Goal: Task Accomplishment & Management: Complete application form

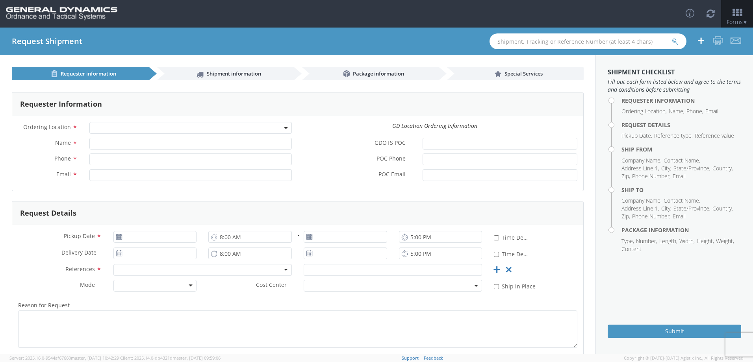
select select
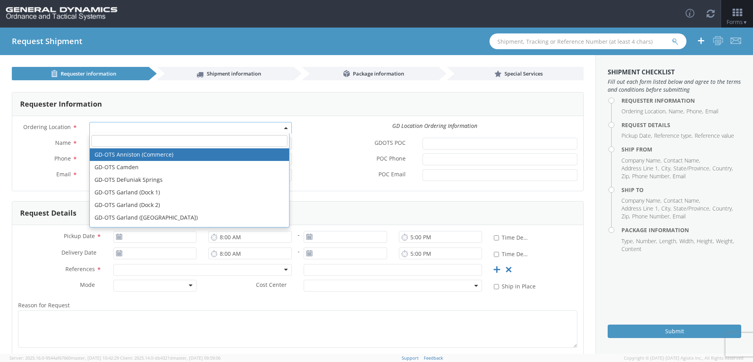
click at [139, 126] on span at bounding box center [190, 128] width 202 height 12
click at [138, 125] on span at bounding box center [190, 128] width 202 height 12
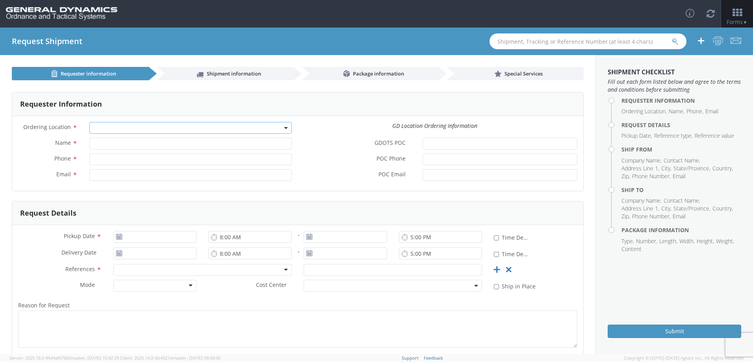
click at [136, 125] on span at bounding box center [190, 128] width 202 height 12
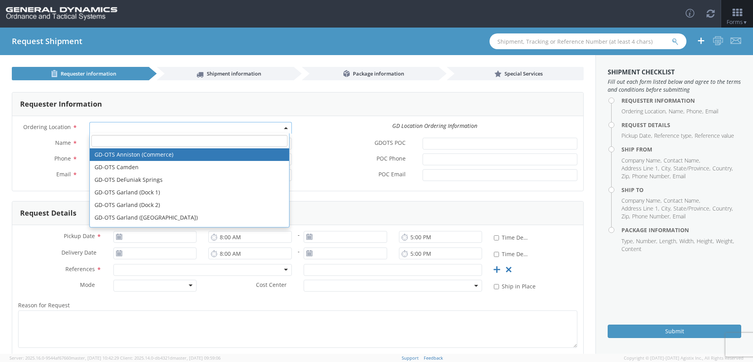
click at [136, 125] on span at bounding box center [190, 128] width 202 height 12
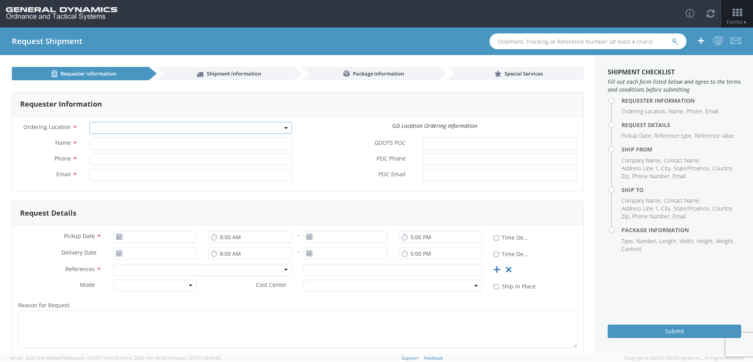
click at [105, 125] on span at bounding box center [190, 128] width 202 height 12
click at [113, 148] on input "Name *" at bounding box center [190, 144] width 202 height 12
type input "[PERSON_NAME]"
type input "2625098760"
type input "[EMAIL_ADDRESS][PERSON_NAME][DOMAIN_NAME]"
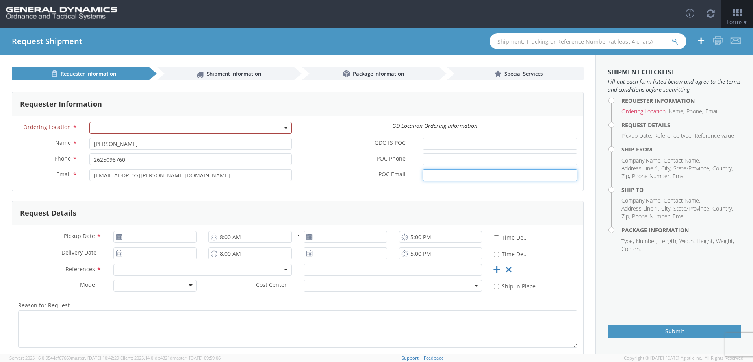
type input "[EMAIL_ADDRESS][PERSON_NAME][DOMAIN_NAME]"
type input "[DATE]"
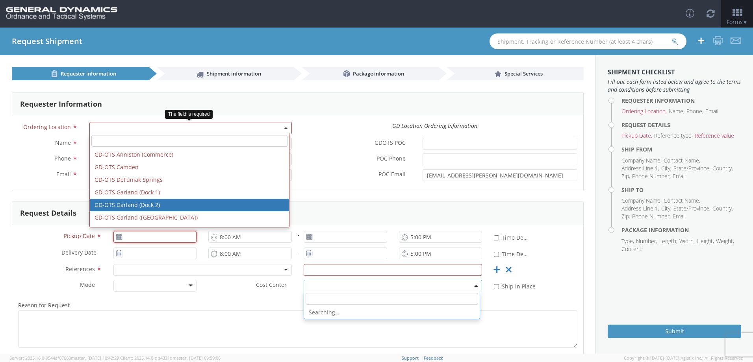
type input "[DATE]"
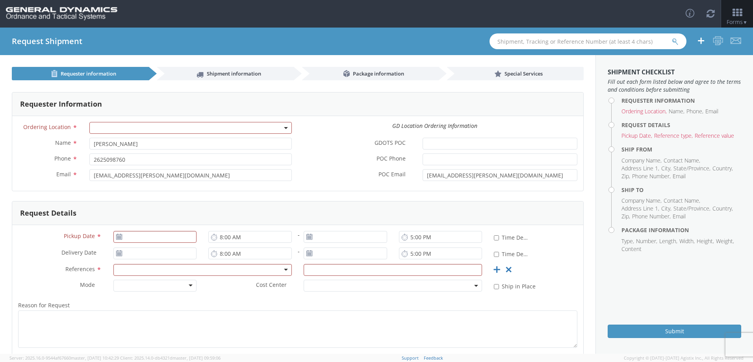
click at [316, 131] on div "Ordering Location * GD-OTS [GEOGRAPHIC_DATA] (Commerce) GD-OTS [GEOGRAPHIC_DATA…" at bounding box center [297, 130] width 571 height 16
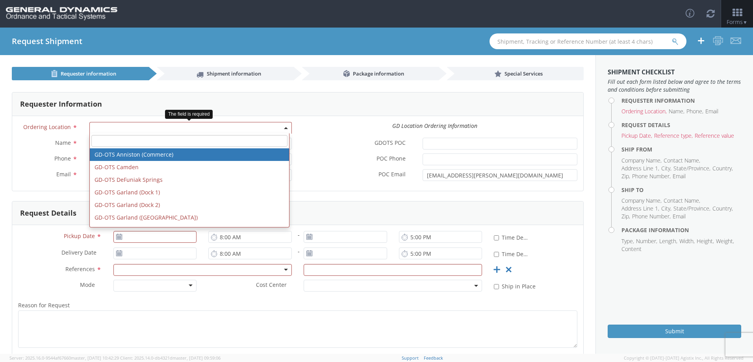
click at [231, 132] on span at bounding box center [190, 128] width 202 height 12
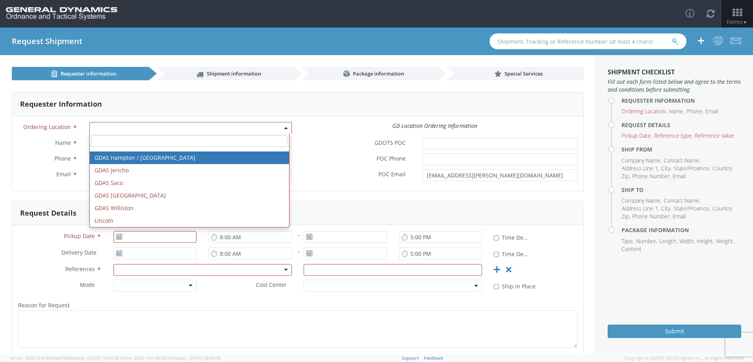
click at [318, 118] on div "Ordering Location * GD-OTS [GEOGRAPHIC_DATA] (Commerce) GD-OTS [GEOGRAPHIC_DATA…" at bounding box center [297, 153] width 571 height 75
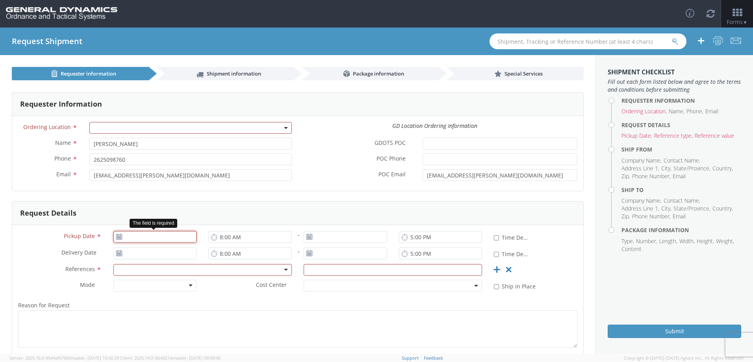
type input "[DATE]"
click at [175, 237] on input "[DATE]" at bounding box center [154, 237] width 83 height 12
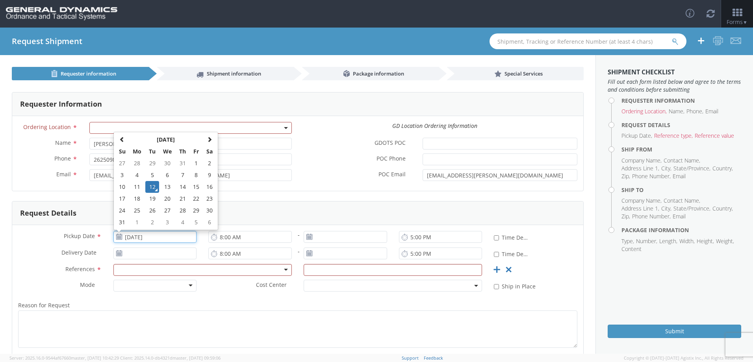
click at [152, 187] on td "12" at bounding box center [152, 187] width 14 height 12
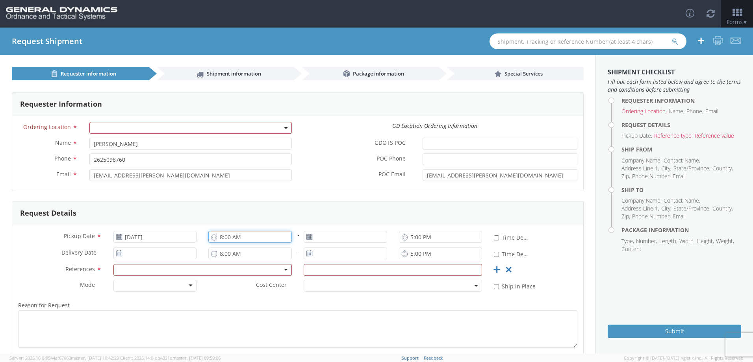
click at [247, 239] on input "8:00 AM" at bounding box center [249, 237] width 83 height 12
click at [244, 237] on input "3:00 AM" at bounding box center [249, 237] width 83 height 12
type input "3:00 PM"
click at [120, 254] on use at bounding box center [119, 253] width 6 height 6
click at [118, 254] on icon at bounding box center [119, 253] width 7 height 6
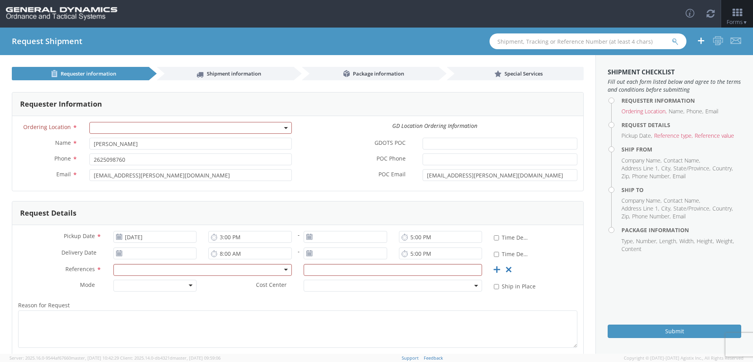
click at [307, 238] on use at bounding box center [309, 237] width 6 height 6
click at [306, 235] on use at bounding box center [309, 237] width 6 height 6
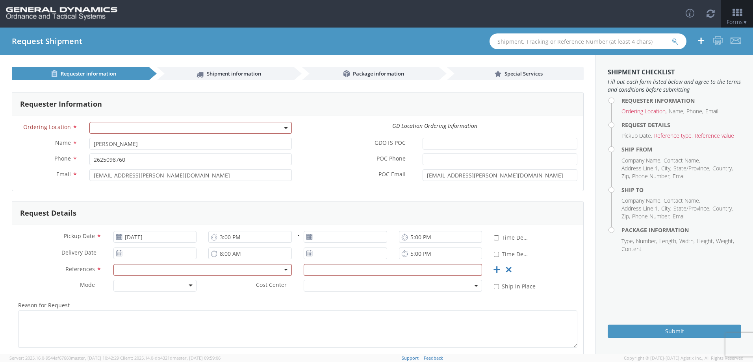
click at [306, 235] on use at bounding box center [309, 237] width 6 height 6
click at [307, 239] on use at bounding box center [309, 237] width 6 height 6
type input "[DATE]"
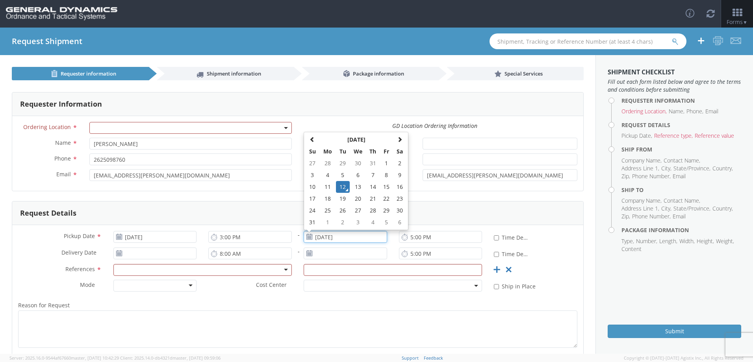
click at [342, 241] on input "[DATE]" at bounding box center [344, 237] width 83 height 12
click at [338, 185] on td "12" at bounding box center [343, 187] width 14 height 12
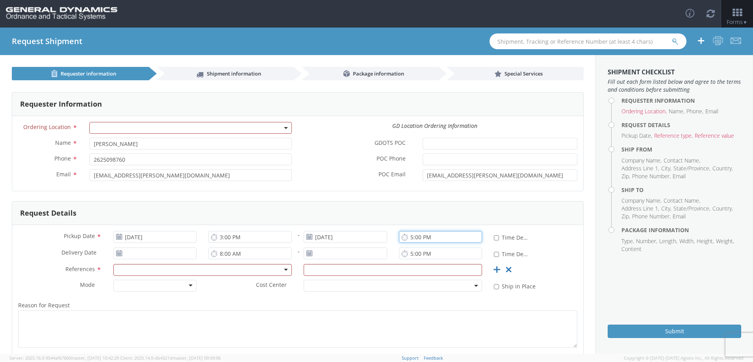
click at [416, 238] on input "5:00 PM" at bounding box center [440, 237] width 83 height 12
click at [402, 237] on icon at bounding box center [404, 236] width 7 height 7
click at [414, 238] on input "5:00 PM" at bounding box center [440, 237] width 83 height 12
type input "5:00 PM"
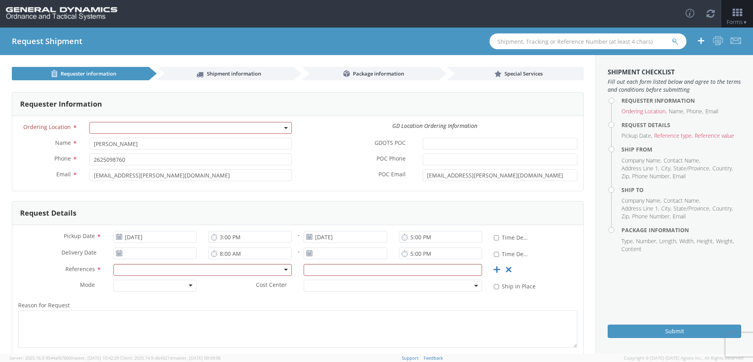
drag, startPoint x: 390, startPoint y: 208, endPoint x: 388, endPoint y: 201, distance: 7.3
click at [390, 207] on div "Request Details" at bounding box center [297, 214] width 571 height 24
click at [119, 252] on use at bounding box center [119, 253] width 6 height 6
click at [139, 253] on input "[DATE]" at bounding box center [154, 254] width 83 height 12
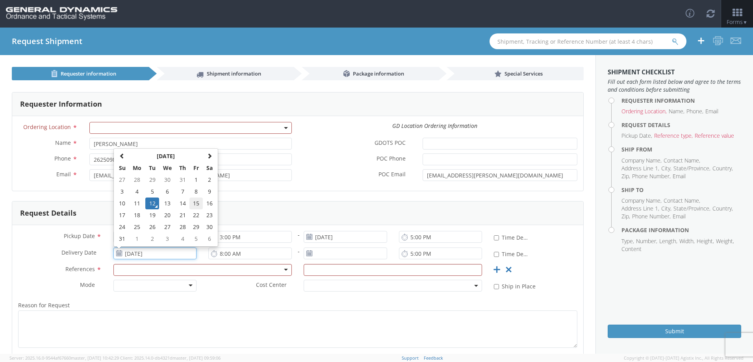
click at [194, 205] on td "15" at bounding box center [195, 204] width 13 height 12
type input "[DATE]"
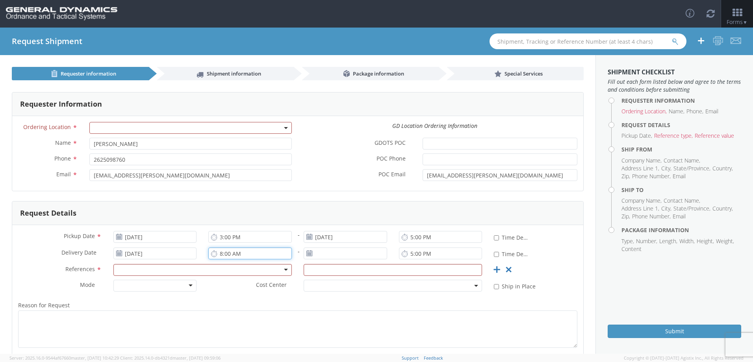
click at [219, 255] on input "8:00 AM" at bounding box center [249, 254] width 83 height 12
type input "9:00 AM"
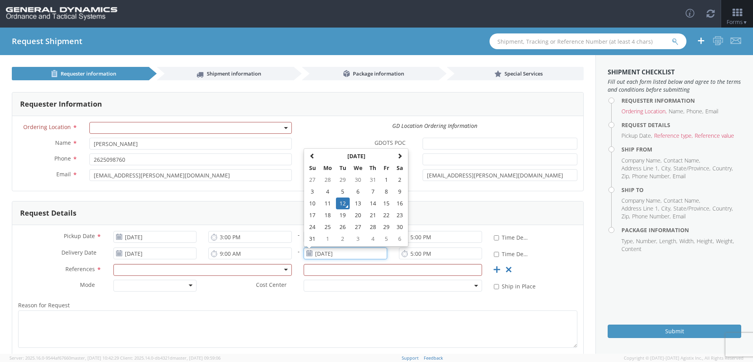
click at [330, 254] on input "[DATE]" at bounding box center [344, 254] width 83 height 12
click at [386, 203] on td "15" at bounding box center [385, 204] width 13 height 12
type input "[DATE]"
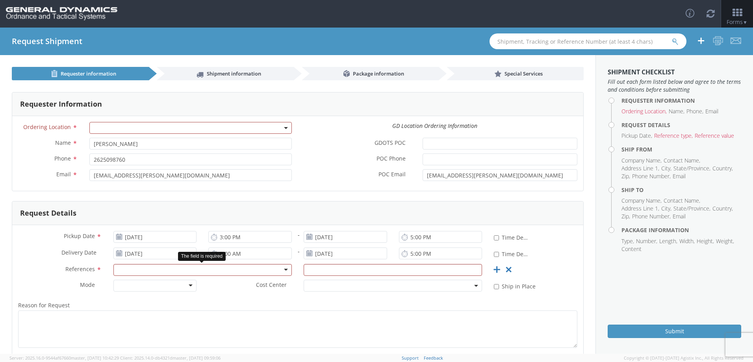
click at [243, 268] on div at bounding box center [202, 270] width 178 height 12
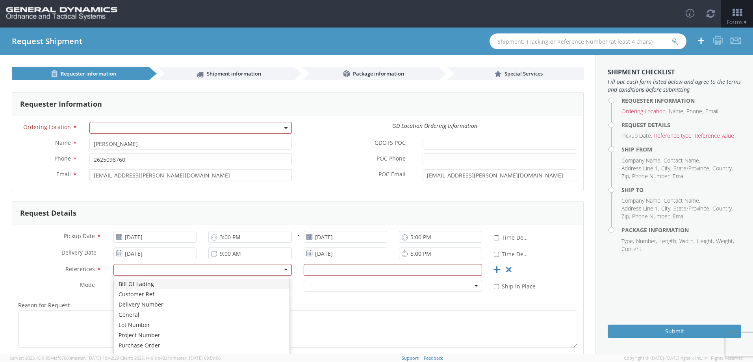
click at [344, 207] on div "Request Details" at bounding box center [297, 214] width 571 height 24
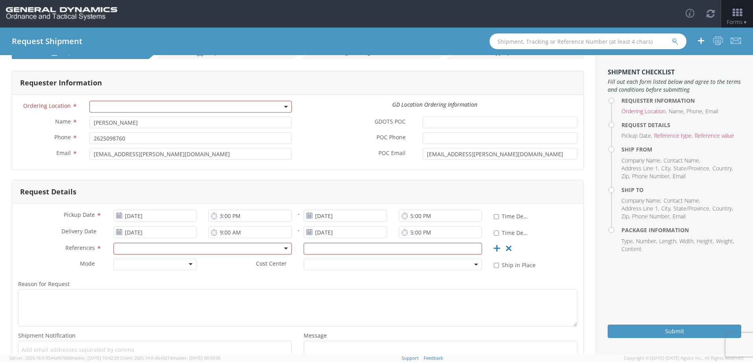
scroll to position [79, 0]
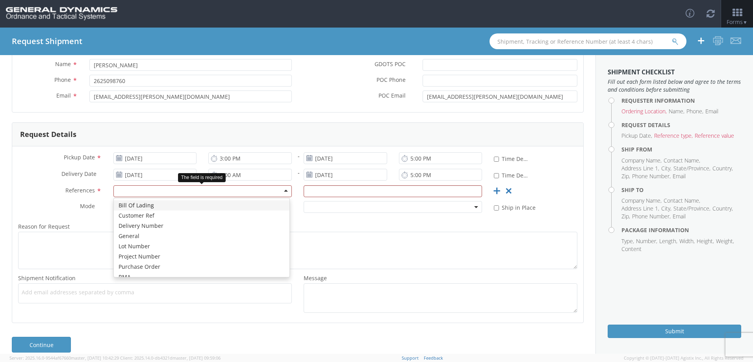
click at [179, 192] on div at bounding box center [202, 191] width 178 height 12
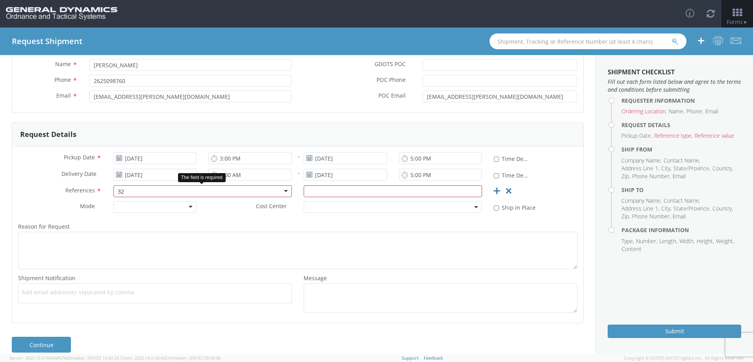
type input "3"
type input "5287026/3932853"
click at [311, 191] on input "text" at bounding box center [392, 191] width 178 height 12
type input "110776"
click at [372, 226] on label "Reason for Request *" at bounding box center [297, 227] width 571 height 10
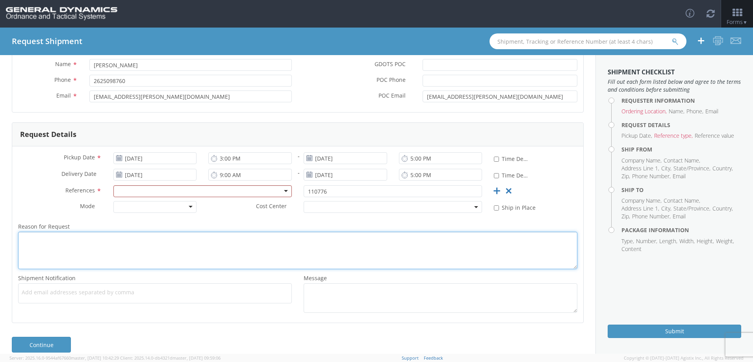
click at [372, 232] on textarea "Reason for Request *" at bounding box center [297, 250] width 559 height 37
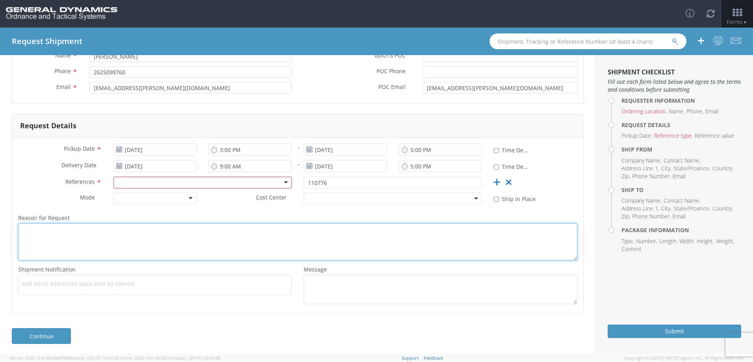
scroll to position [89, 0]
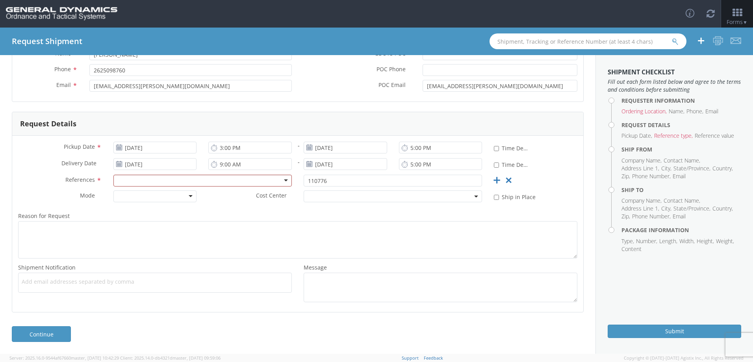
click at [299, 214] on label "Reason for Request *" at bounding box center [297, 216] width 571 height 10
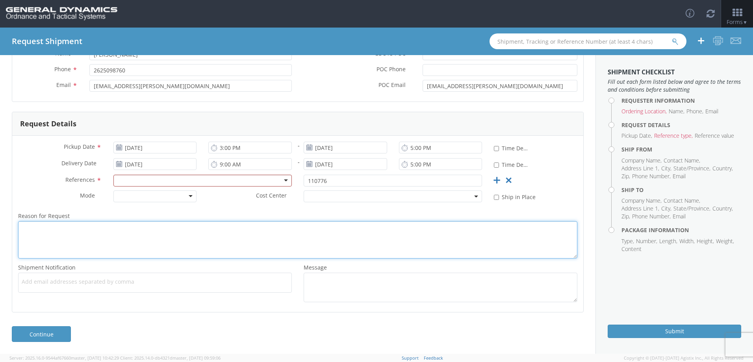
click at [299, 221] on textarea "Reason for Request *" at bounding box center [297, 239] width 559 height 37
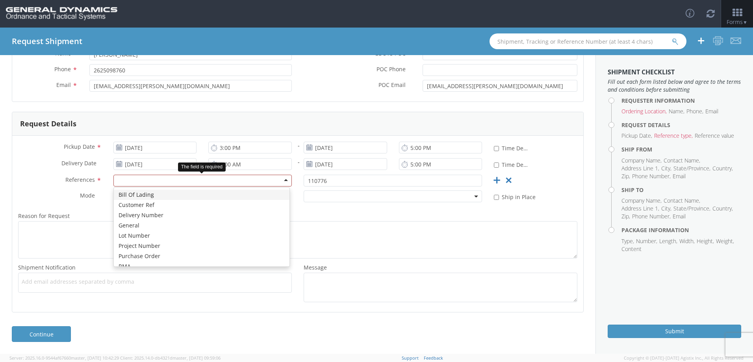
click at [283, 180] on div at bounding box center [202, 181] width 178 height 12
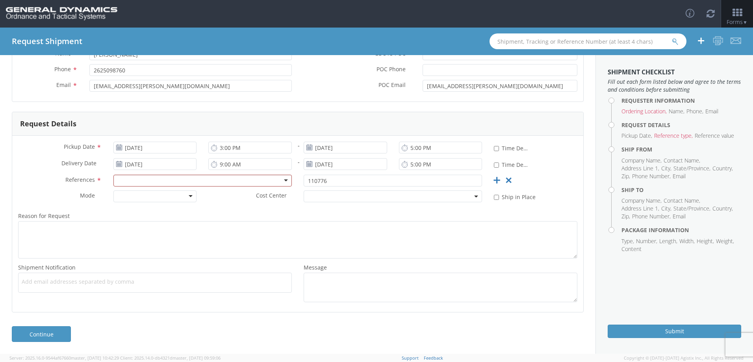
click at [320, 215] on label "Reason for Request *" at bounding box center [297, 216] width 571 height 10
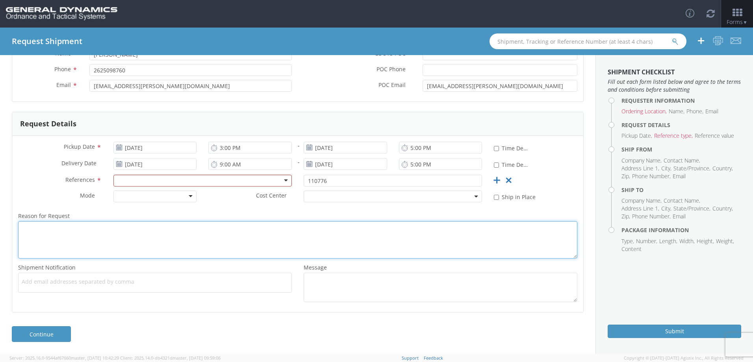
click at [320, 221] on textarea "Reason for Request *" at bounding box center [297, 239] width 559 height 37
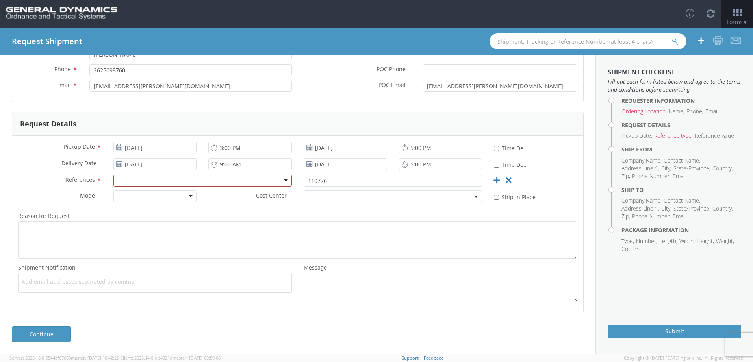
click at [188, 195] on div at bounding box center [154, 197] width 83 height 12
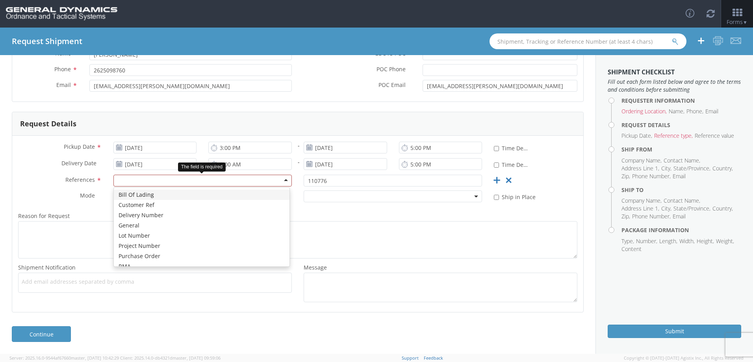
click at [283, 178] on div at bounding box center [202, 181] width 178 height 12
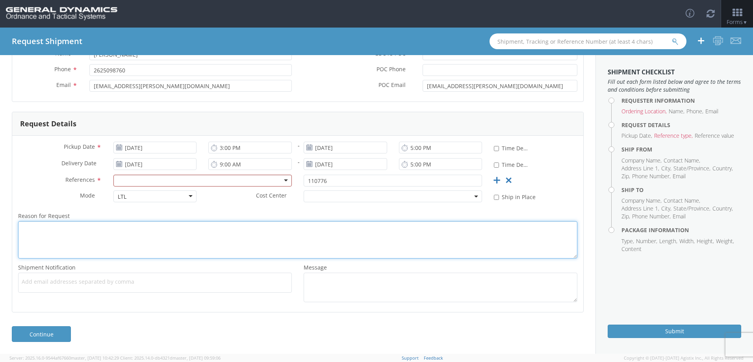
click at [341, 236] on textarea "Reason for Request *" at bounding box center [297, 239] width 559 height 37
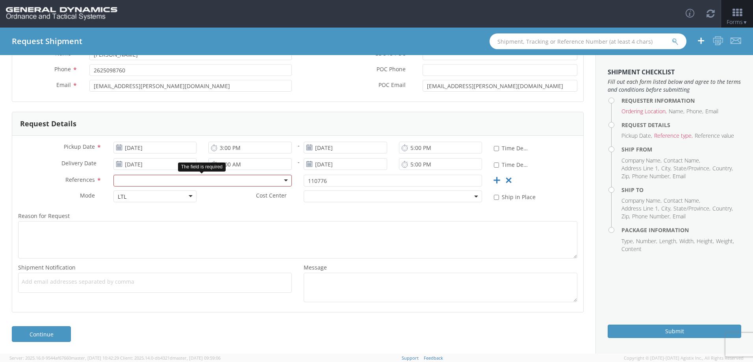
click at [280, 178] on div at bounding box center [202, 181] width 178 height 12
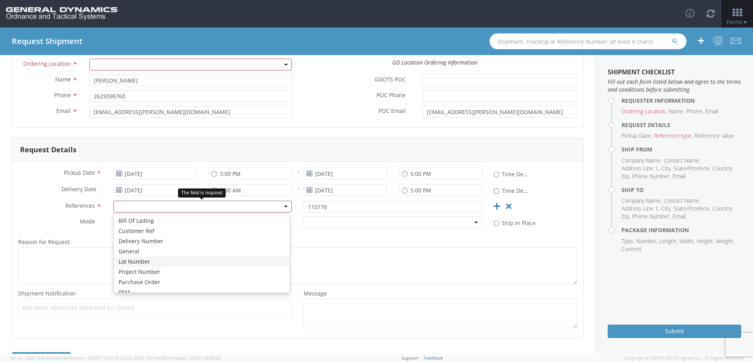
scroll to position [50, 0]
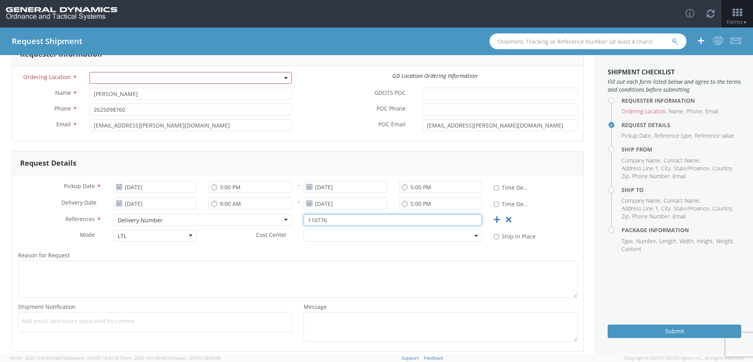
drag, startPoint x: 334, startPoint y: 221, endPoint x: 279, endPoint y: 226, distance: 55.3
click at [279, 226] on div "References * Delivery Number Delivery Number Bill Of Lading Customer Ref Delive…" at bounding box center [297, 222] width 571 height 16
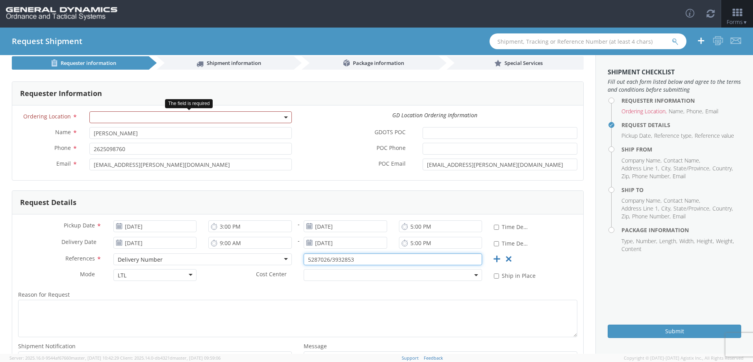
type input "5287026/3932853"
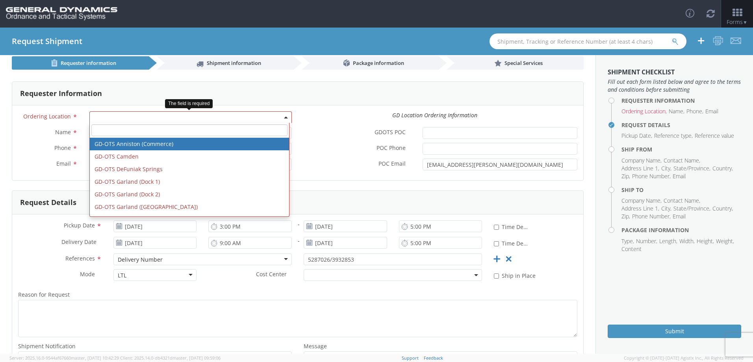
click at [284, 117] on b at bounding box center [286, 118] width 4 height 2
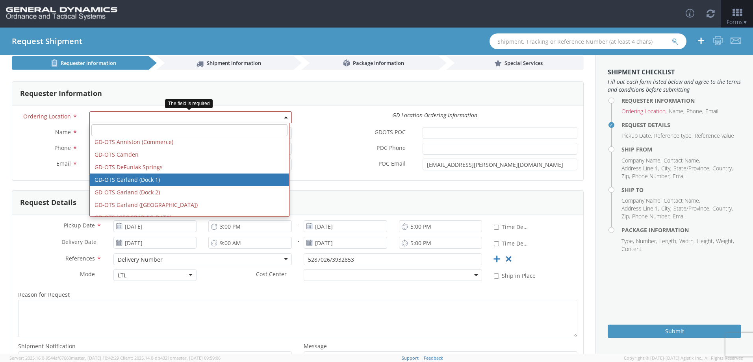
scroll to position [0, 0]
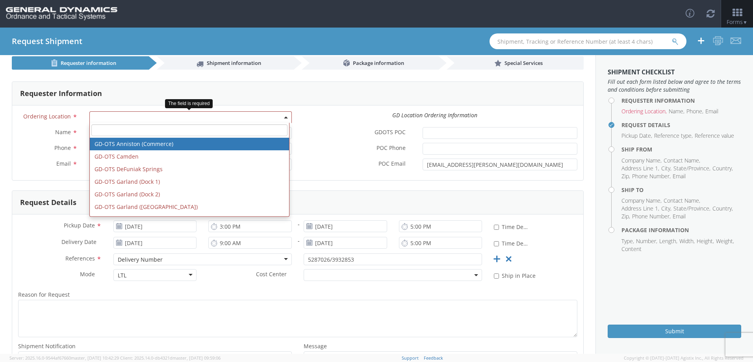
drag, startPoint x: 241, startPoint y: 117, endPoint x: 243, endPoint y: 125, distance: 8.5
click at [242, 119] on span at bounding box center [190, 117] width 202 height 12
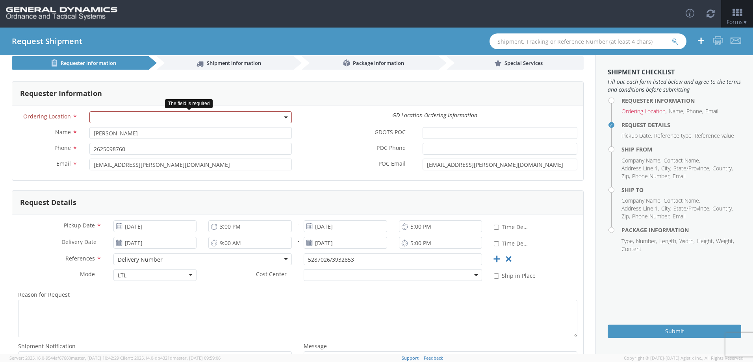
click at [236, 118] on span at bounding box center [190, 117] width 202 height 12
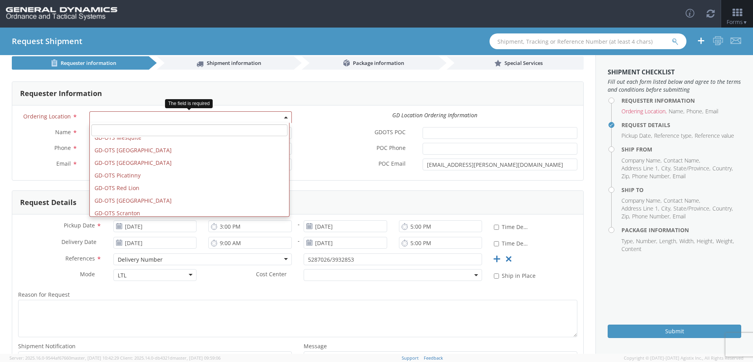
scroll to position [197, 0]
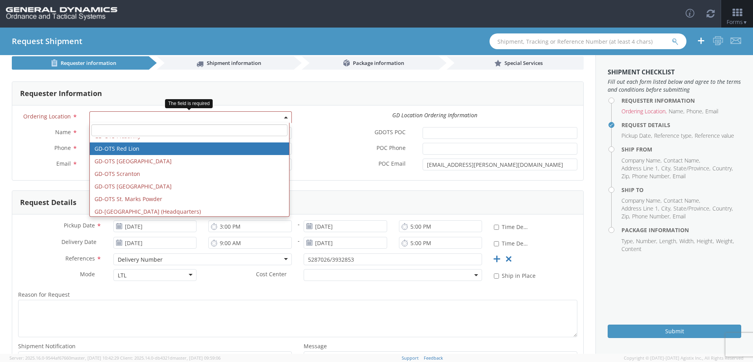
select select "310"
type input "[EMAIL_ADDRESS][DOMAIN_NAME]"
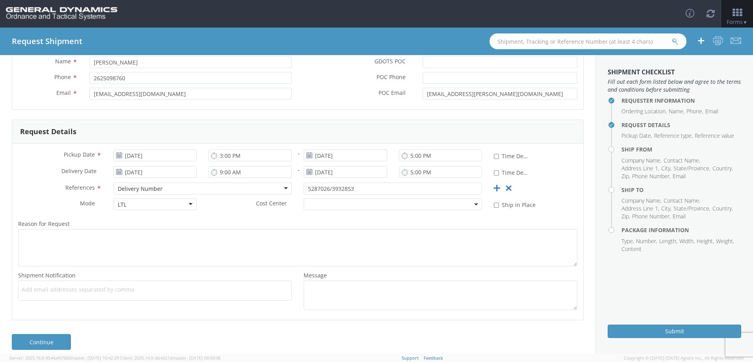
scroll to position [89, 0]
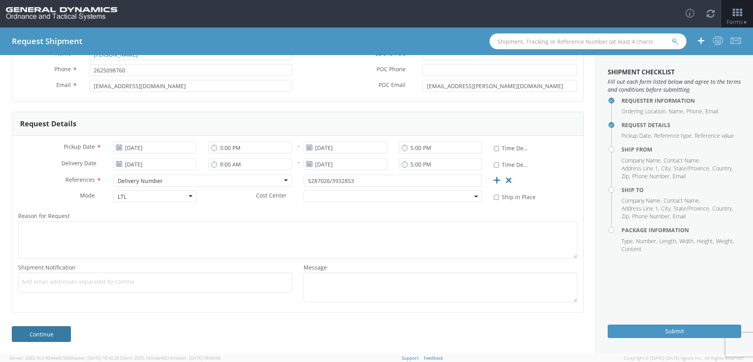
click at [57, 334] on link "Continue" at bounding box center [41, 334] width 59 height 16
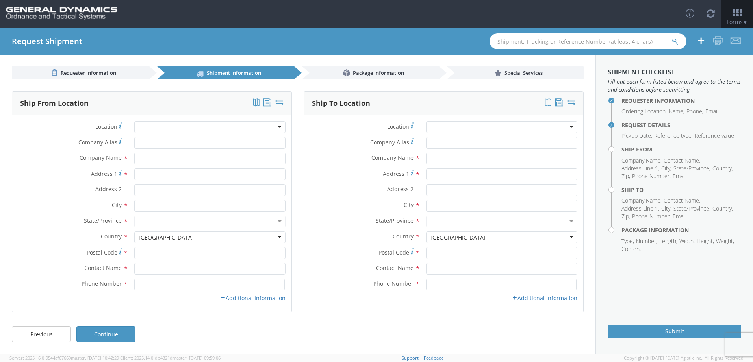
scroll to position [1, 0]
click at [183, 127] on div at bounding box center [209, 127] width 151 height 12
click at [175, 130] on div at bounding box center [209, 127] width 151 height 12
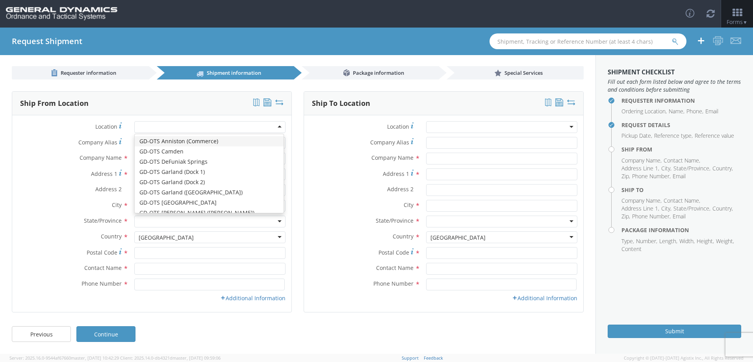
click at [176, 110] on div "Ship From Location" at bounding box center [151, 104] width 279 height 24
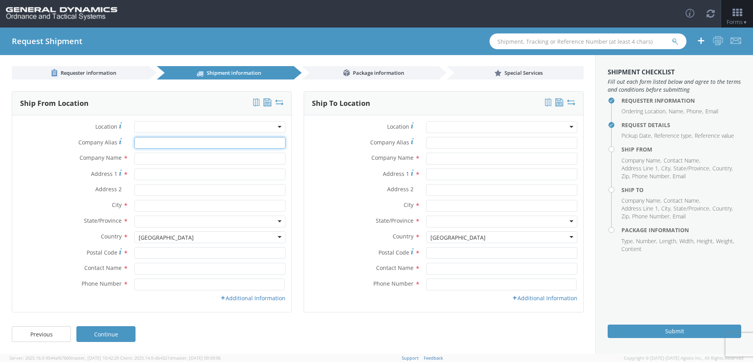
click at [180, 142] on input "Company Alias *" at bounding box center [209, 143] width 151 height 12
type input "[PERSON_NAME] Adhesives"
type input "w129 [STREET_ADDRESS][US_STATE]"
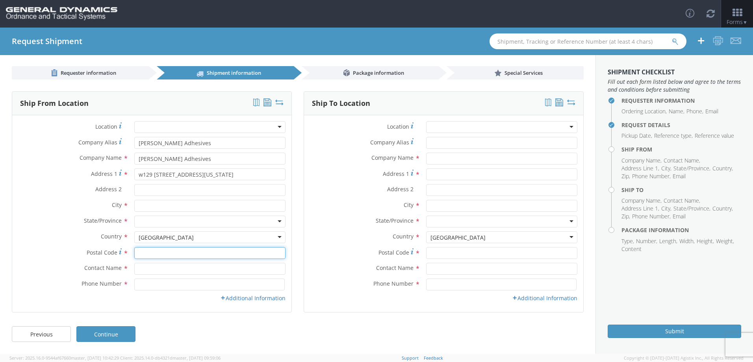
type input "53022"
type input "[PERSON_NAME]"
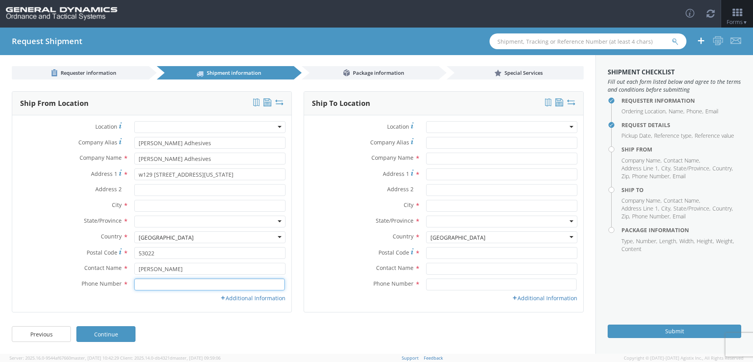
type input "2625098760"
click at [175, 207] on input "text" at bounding box center [209, 206] width 151 height 12
type input "[GEOGRAPHIC_DATA], [GEOGRAPHIC_DATA]"
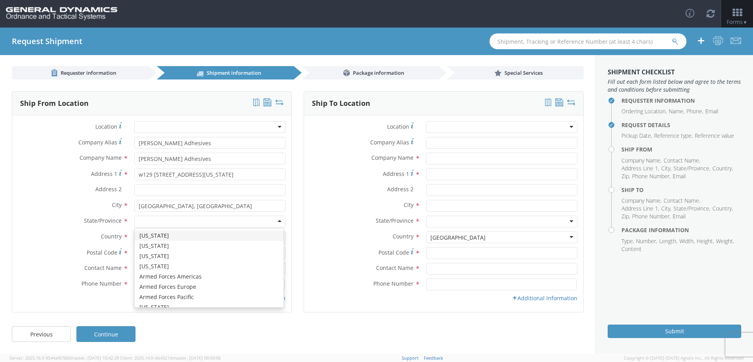
click at [278, 220] on div at bounding box center [209, 222] width 151 height 12
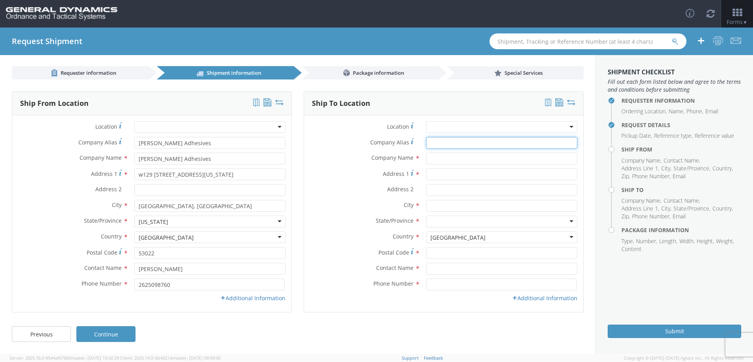
click at [461, 143] on input "Company Alias *" at bounding box center [501, 143] width 151 height 12
click at [446, 143] on input "Company Alias *" at bounding box center [501, 143] width 151 height 12
type input "general"
click at [475, 150] on div "Company Alias * general" at bounding box center [443, 145] width 279 height 16
drag, startPoint x: 461, startPoint y: 148, endPoint x: 409, endPoint y: 152, distance: 51.3
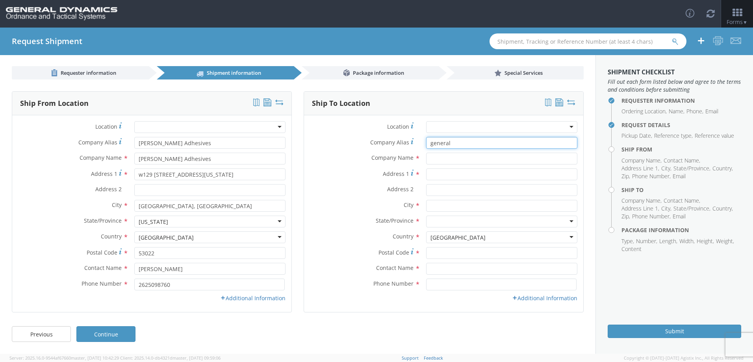
click at [409, 152] on div "Company Alias * general" at bounding box center [443, 145] width 279 height 16
click at [566, 133] on div "GD-OTS Anniston (Commerce) GD-OTS [GEOGRAPHIC_DATA] GD-OTS [GEOGRAPHIC_DATA] GD…" at bounding box center [501, 127] width 151 height 12
click at [569, 127] on div at bounding box center [501, 127] width 151 height 12
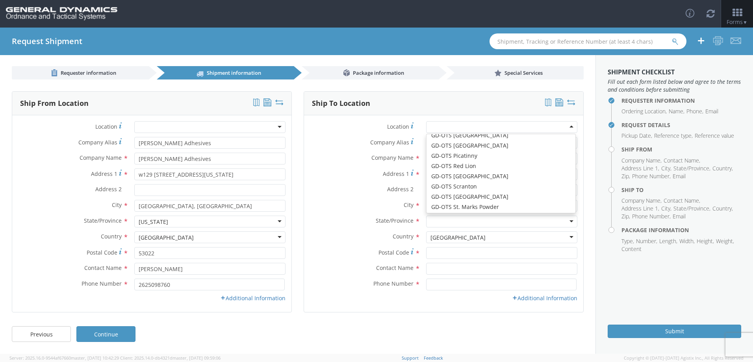
scroll to position [157, 0]
type input "General Dynamics - OTS"
type input "[STREET_ADDRESS]"
type input "Red Lion"
type input "17356"
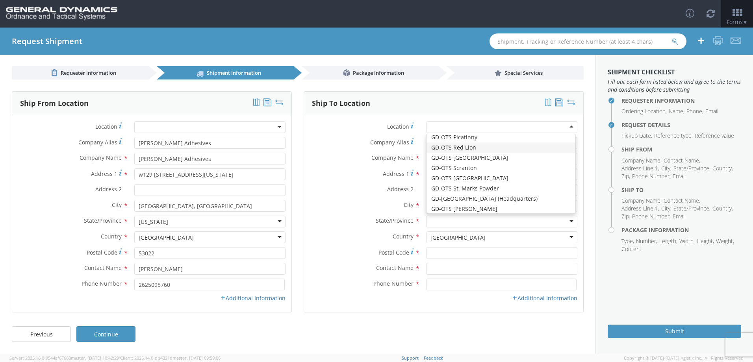
type input "[PHONE_NUMBER]"
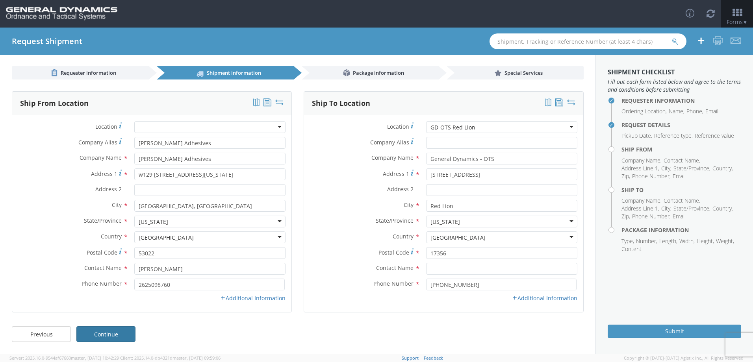
click at [122, 337] on link "Continue" at bounding box center [105, 334] width 59 height 16
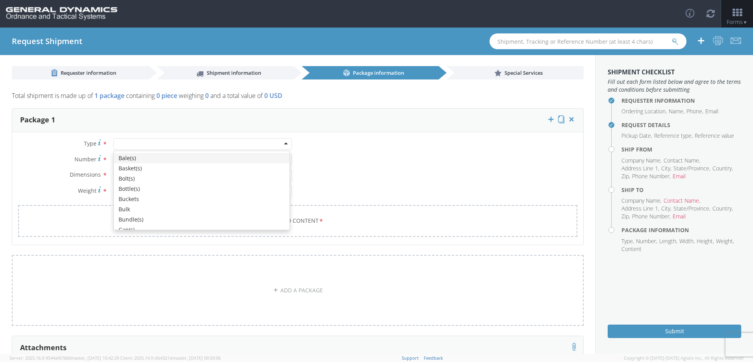
click at [281, 147] on div at bounding box center [202, 144] width 178 height 12
click at [345, 147] on div "Type * Bale(s) Basket(s) Bolt(s) Bottle(s) Buckets Bulk Bundle(s) Can(s) Cardbo…" at bounding box center [297, 192] width 571 height 109
click at [283, 143] on div at bounding box center [202, 144] width 178 height 12
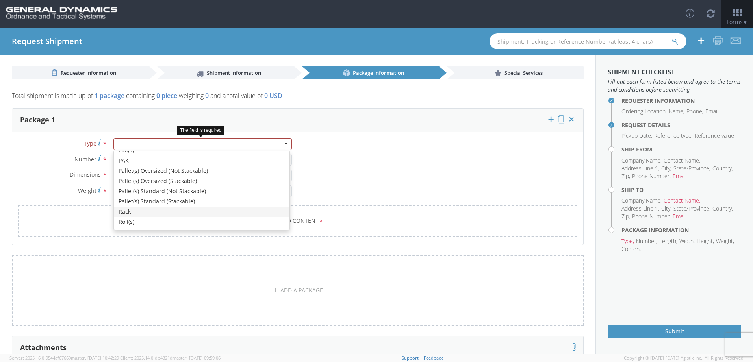
scroll to position [215, 0]
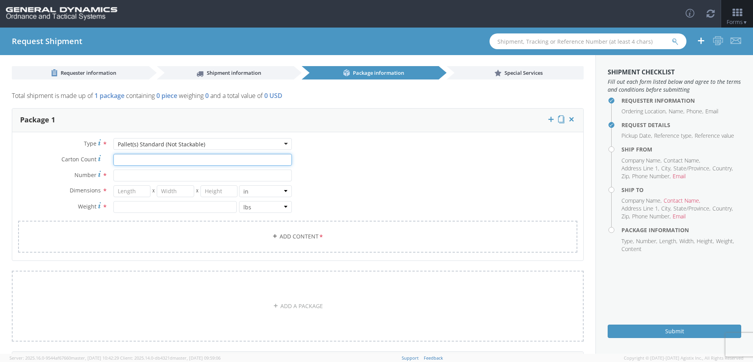
click at [244, 163] on input "Carton Count *" at bounding box center [202, 160] width 178 height 12
type input "10"
click at [98, 173] on use at bounding box center [99, 174] width 3 height 6
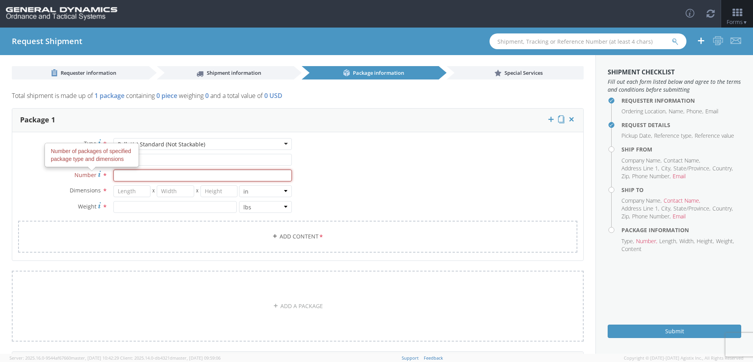
click at [113, 173] on input "Number Number of packages of specified package type and dimensions *" at bounding box center [202, 176] width 178 height 12
click at [142, 178] on input "Number Number of packages of specified package type and dimensions *" at bounding box center [202, 176] width 178 height 12
type input "Pails"
click at [378, 194] on div "Type * Pallet(s) Standard (Not Stackable) Pallet(s) Standard (Not Stackable) Ba…" at bounding box center [297, 200] width 571 height 124
click at [126, 194] on input "number" at bounding box center [131, 191] width 37 height 12
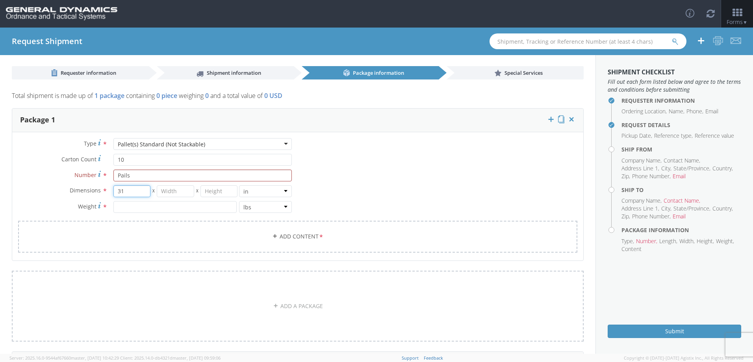
type input "31"
type input "24"
type input "14"
click at [131, 211] on input "number" at bounding box center [174, 207] width 123 height 12
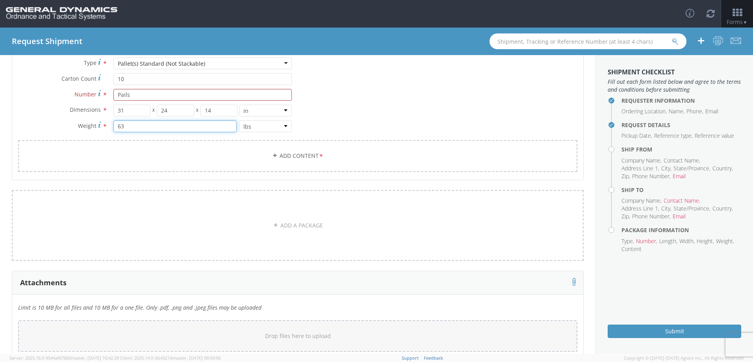
scroll to position [127, 0]
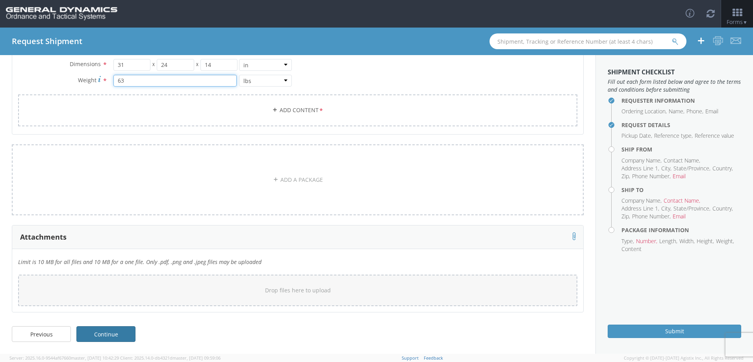
type input "63"
click at [113, 339] on link "Continue" at bounding box center [105, 334] width 59 height 16
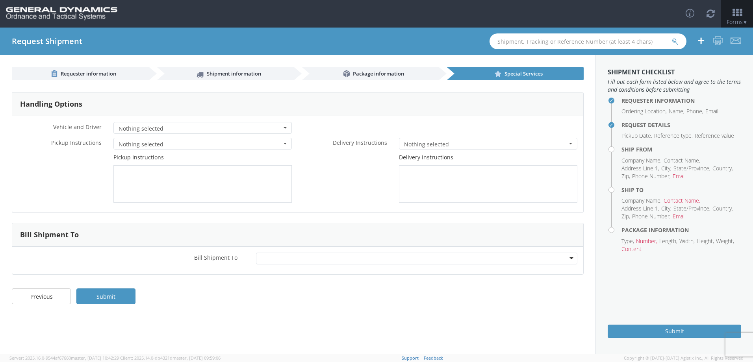
scroll to position [0, 0]
click at [124, 299] on link "Submit" at bounding box center [105, 297] width 59 height 16
click at [284, 126] on button "Nothing selected" at bounding box center [202, 128] width 178 height 12
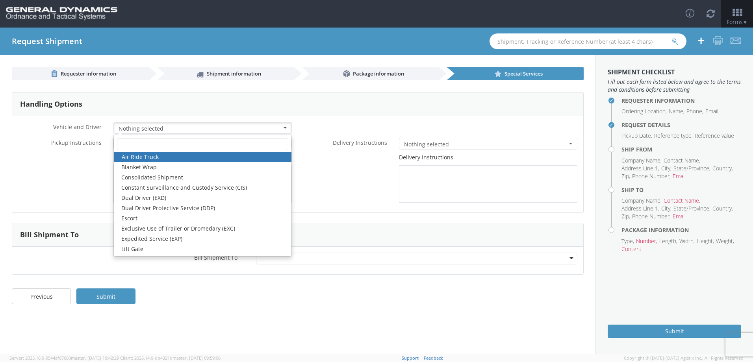
click at [284, 126] on button "Nothing selected" at bounding box center [202, 128] width 178 height 12
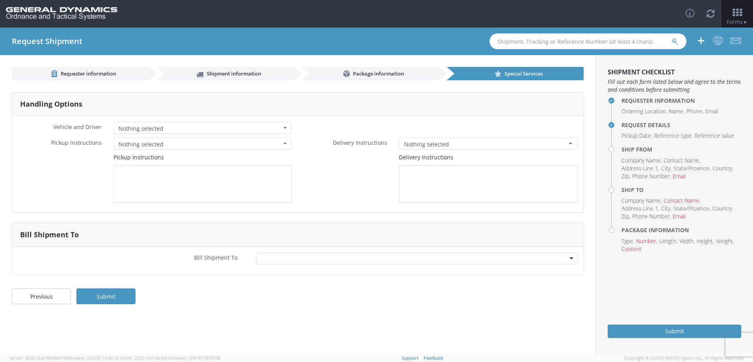
click at [290, 143] on button "Nothing selected" at bounding box center [202, 144] width 178 height 12
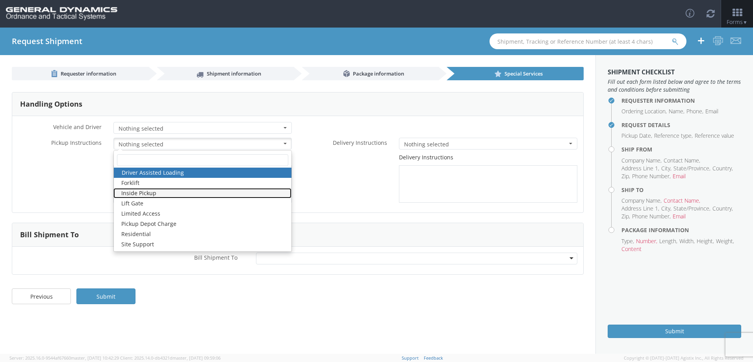
click at [266, 190] on link "Inside Pickup" at bounding box center [202, 193] width 178 height 10
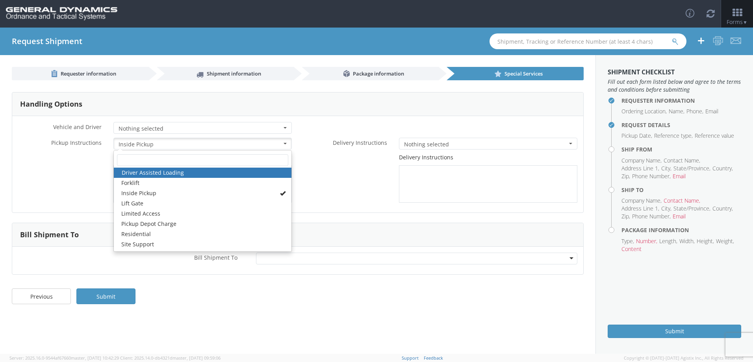
click at [285, 126] on button "Nothing selected" at bounding box center [202, 128] width 178 height 12
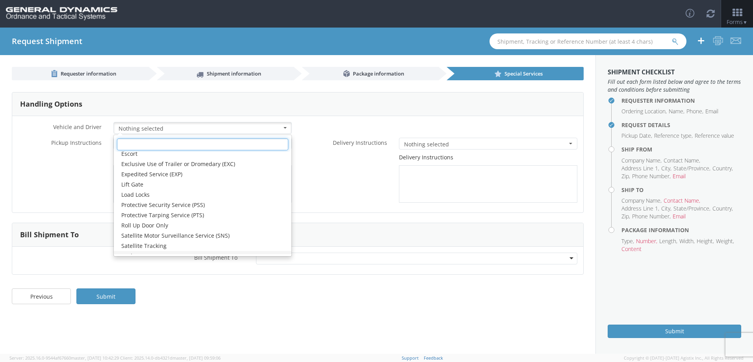
scroll to position [79, 0]
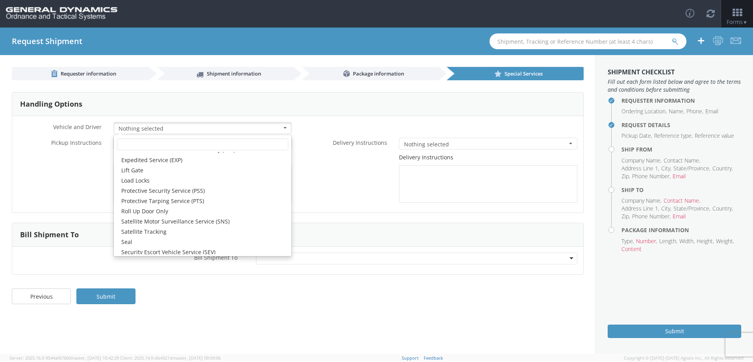
click at [257, 108] on div "Handling Options" at bounding box center [297, 105] width 571 height 24
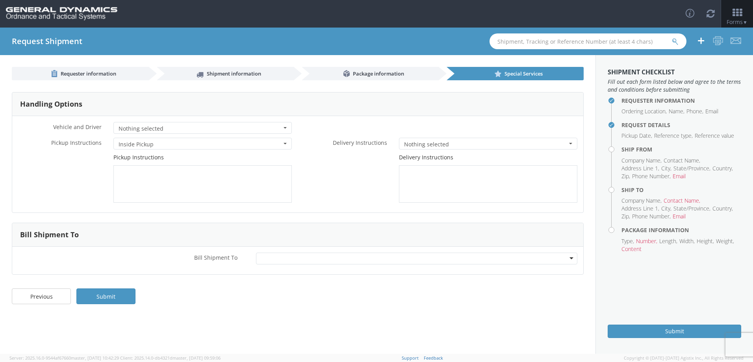
click at [522, 145] on span "Nothing selected" at bounding box center [485, 145] width 163 height 8
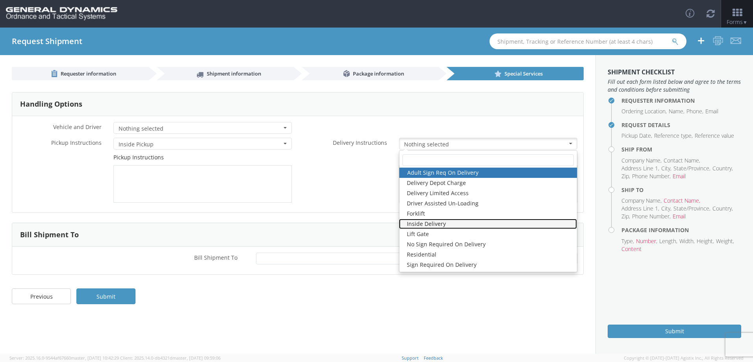
click at [488, 228] on link "Inside Delivery" at bounding box center [488, 224] width 178 height 10
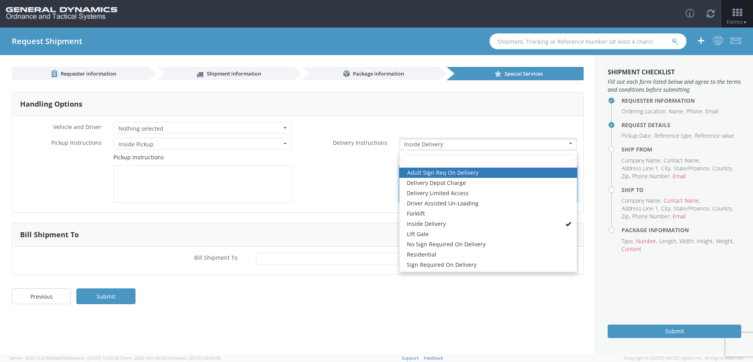
click at [335, 198] on div "Delivery Instructions" at bounding box center [440, 178] width 285 height 49
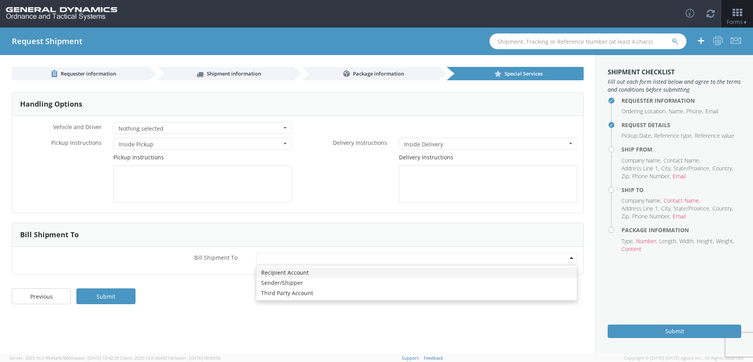
click at [300, 258] on div at bounding box center [416, 259] width 321 height 12
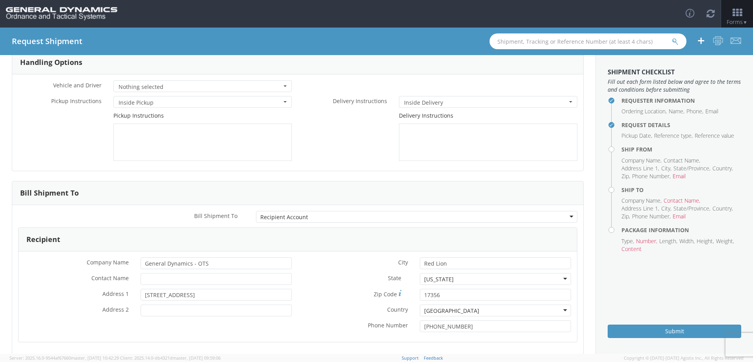
scroll to position [88, 0]
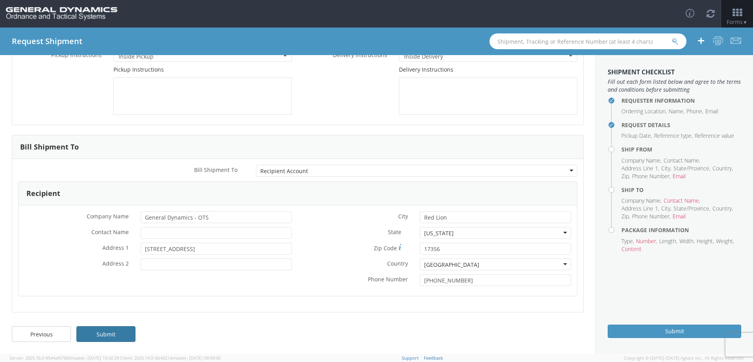
click at [120, 335] on link "Submit" at bounding box center [105, 334] width 59 height 16
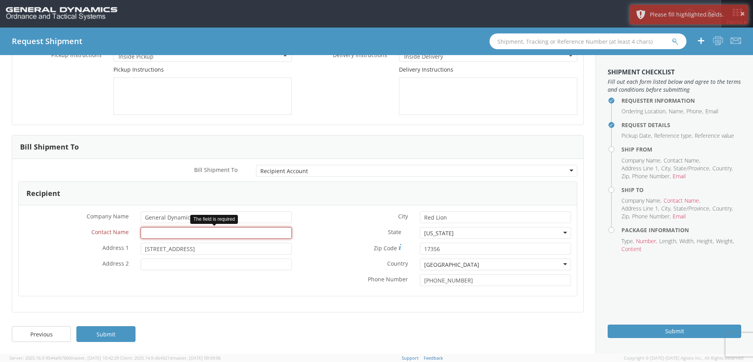
click at [258, 235] on input "* Contact Name" at bounding box center [216, 233] width 151 height 12
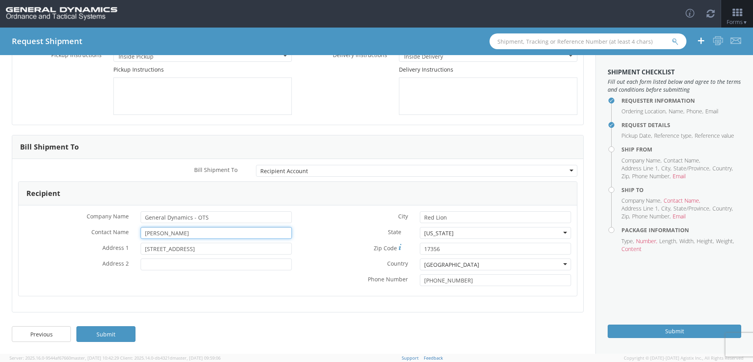
type input "[PERSON_NAME]"
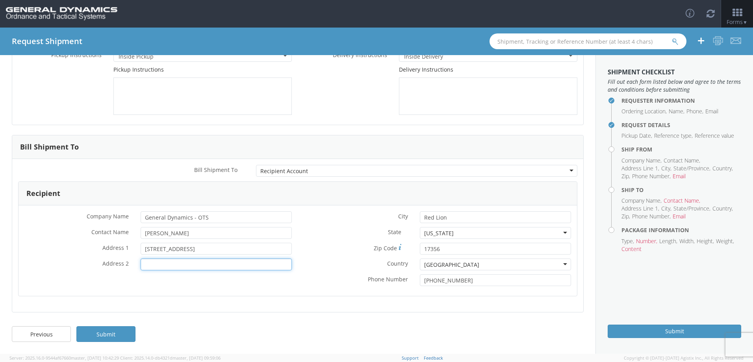
drag, startPoint x: 288, startPoint y: 268, endPoint x: 286, endPoint y: 272, distance: 5.0
click at [288, 268] on input "* Address 2" at bounding box center [216, 265] width 151 height 12
click at [124, 332] on link "Submit" at bounding box center [105, 334] width 59 height 16
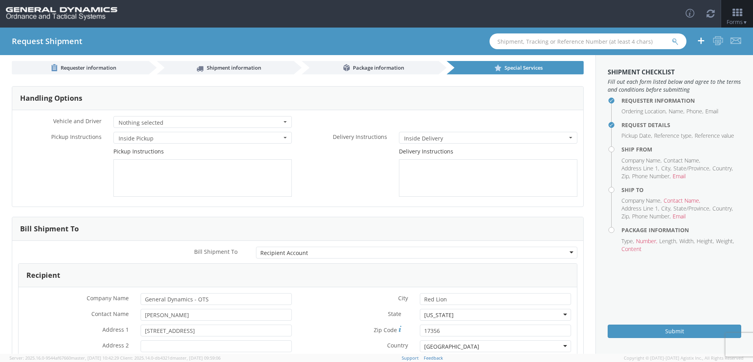
scroll to position [0, 0]
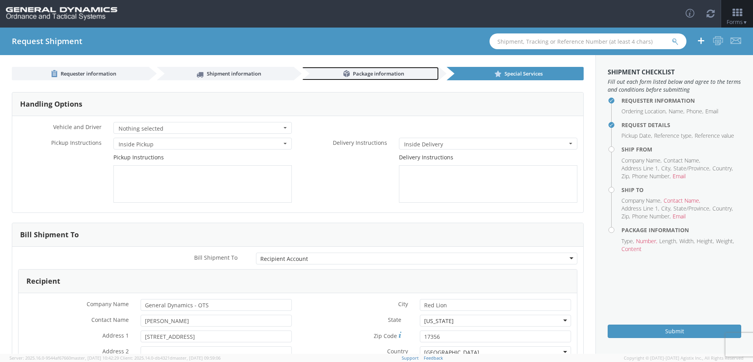
click at [376, 72] on span "Package information" at bounding box center [378, 73] width 51 height 7
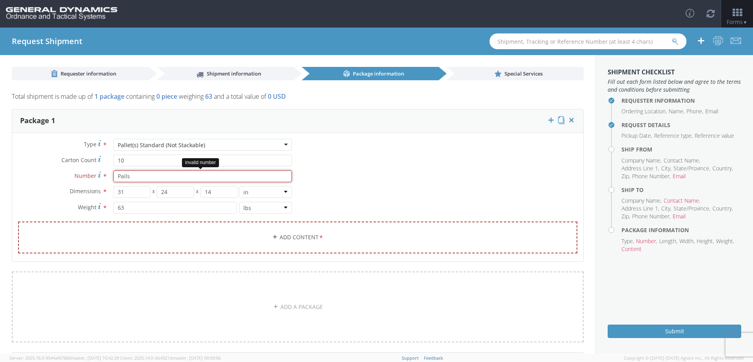
click at [235, 178] on input "Pails" at bounding box center [202, 176] width 178 height 12
click at [174, 175] on input "Pails" at bounding box center [202, 176] width 178 height 12
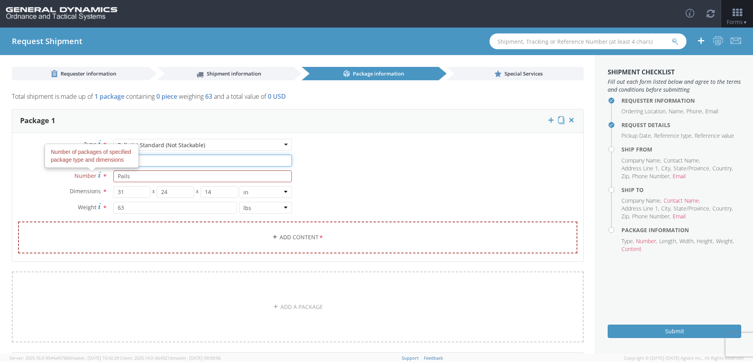
click at [162, 163] on input "10" at bounding box center [202, 161] width 178 height 12
click at [178, 161] on input "10" at bounding box center [202, 161] width 178 height 12
drag, startPoint x: 178, startPoint y: 161, endPoint x: 141, endPoint y: 161, distance: 37.0
click at [178, 161] on input "10" at bounding box center [202, 161] width 178 height 12
click at [98, 176] on icon at bounding box center [99, 175] width 3 height 6
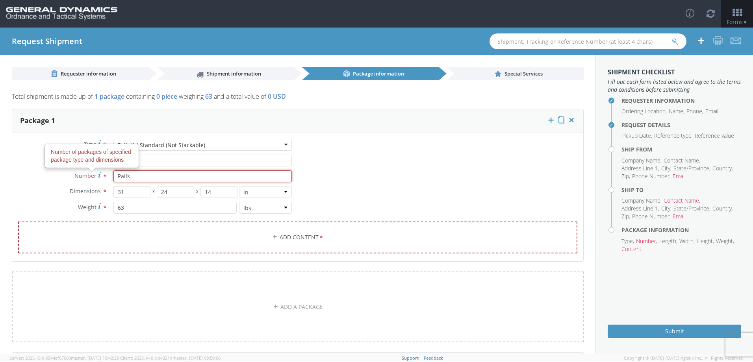
click at [113, 176] on input "Pails" at bounding box center [202, 176] width 178 height 12
click at [418, 218] on div "Type * Pallet(s) Standard (Not Stackable) Pallet(s) Standard (Not Stackable) Ba…" at bounding box center [297, 201] width 571 height 124
drag, startPoint x: 409, startPoint y: 190, endPoint x: 405, endPoint y: 187, distance: 4.6
click at [407, 189] on div "Type * Pallet(s) Standard (Not Stackable) Pallet(s) Standard (Not Stackable) Ba…" at bounding box center [297, 201] width 571 height 124
drag, startPoint x: 135, startPoint y: 172, endPoint x: 105, endPoint y: 181, distance: 31.4
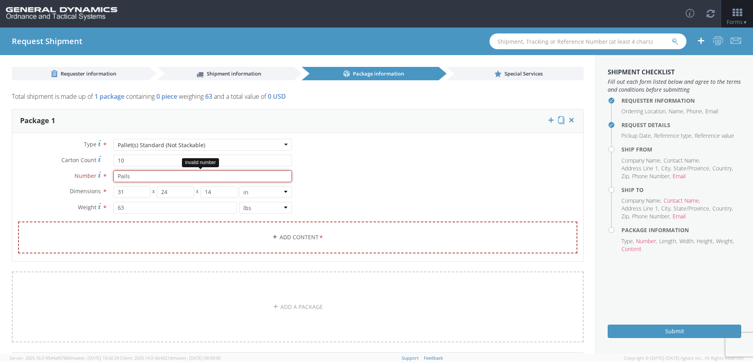
click at [105, 181] on div "Number * Pails invalid number" at bounding box center [154, 176] width 285 height 12
click at [398, 140] on div "Type * Pallet(s) Standard (Not Stackable) Pallet(s) Standard (Not Stackable) Ba…" at bounding box center [297, 201] width 571 height 124
click at [103, 177] on span "*" at bounding box center [104, 176] width 5 height 9
click at [113, 177] on input "10" at bounding box center [202, 176] width 178 height 12
drag, startPoint x: 128, startPoint y: 176, endPoint x: 102, endPoint y: 179, distance: 26.5
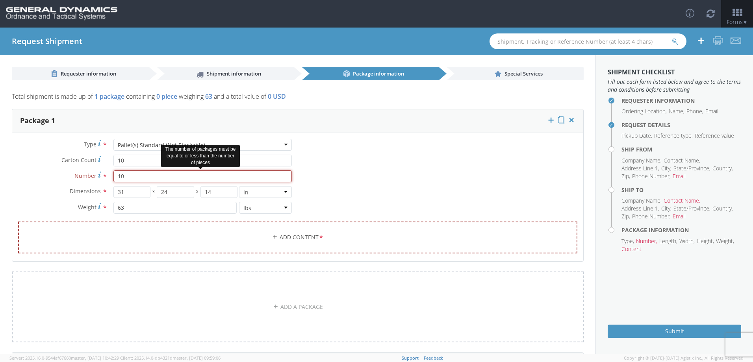
click at [102, 179] on div "Number * 10 The number of packages must be equal to or less than the number of …" at bounding box center [154, 176] width 285 height 12
type input "="
type input "1"
drag, startPoint x: 318, startPoint y: 176, endPoint x: 331, endPoint y: 171, distance: 14.0
click at [319, 176] on div "Type * Pallet(s) Standard (Not Stackable) Pallet(s) Standard (Not Stackable) Ba…" at bounding box center [297, 201] width 571 height 124
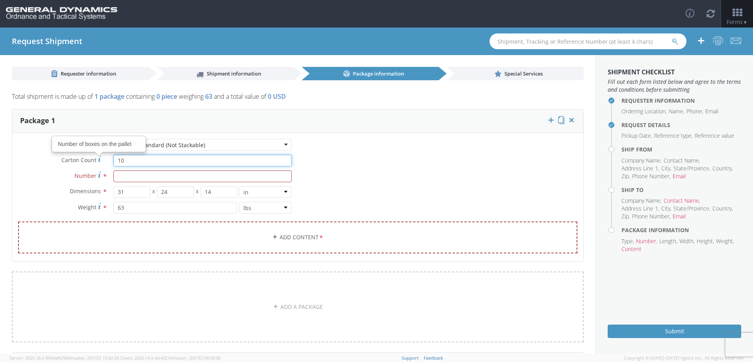
drag, startPoint x: 118, startPoint y: 162, endPoint x: 95, endPoint y: 164, distance: 22.9
click at [95, 164] on div "Carton Count Number of boxes on the pallet * 10" at bounding box center [154, 161] width 285 height 12
type input "10"
drag, startPoint x: 402, startPoint y: 168, endPoint x: 412, endPoint y: 168, distance: 9.8
click at [406, 168] on div "Type * Pallet(s) Standard (Not Stackable) Pallet(s) Standard (Not Stackable) Ba…" at bounding box center [297, 201] width 571 height 124
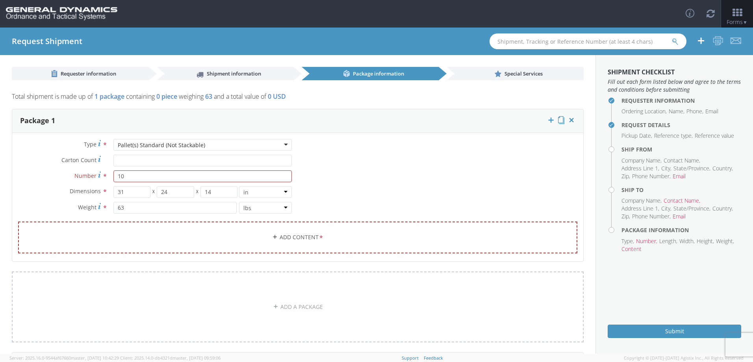
click at [483, 185] on div "Type * Pallet(s) Standard (Not Stackable) Pallet(s) Standard (Not Stackable) Ba…" at bounding box center [297, 201] width 571 height 124
click at [253, 74] on span "Shipment information" at bounding box center [234, 73] width 54 height 7
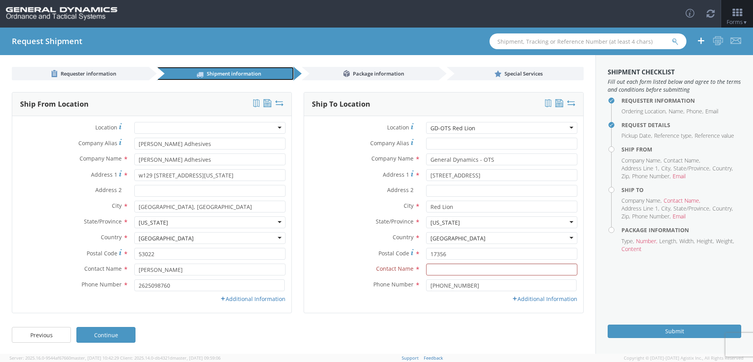
scroll to position [1, 0]
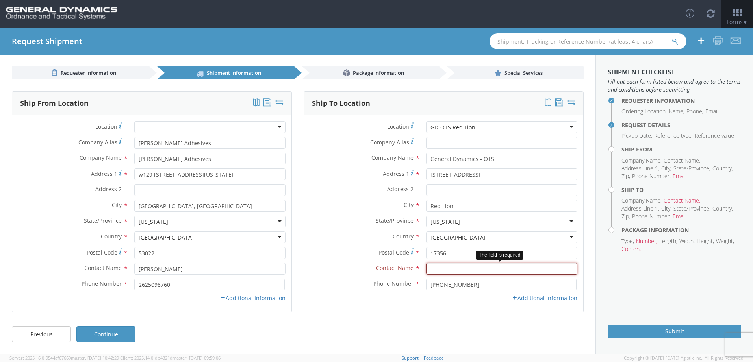
click at [439, 269] on input "text" at bounding box center [501, 269] width 151 height 12
type input "[PERSON_NAME]"
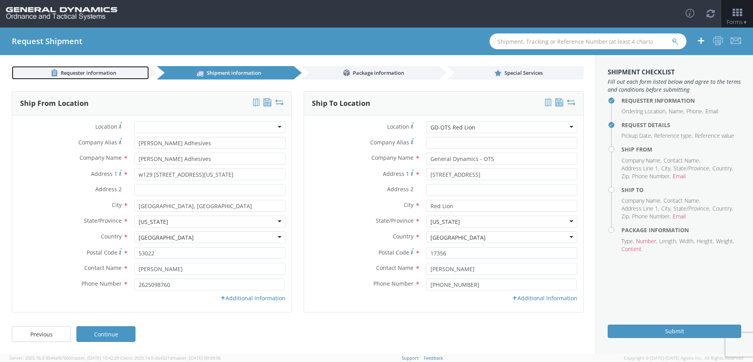
click at [88, 66] on link "Requester information" at bounding box center [80, 72] width 137 height 13
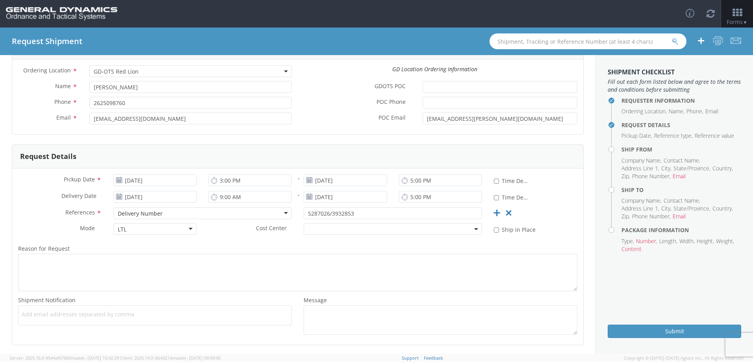
scroll to position [0, 0]
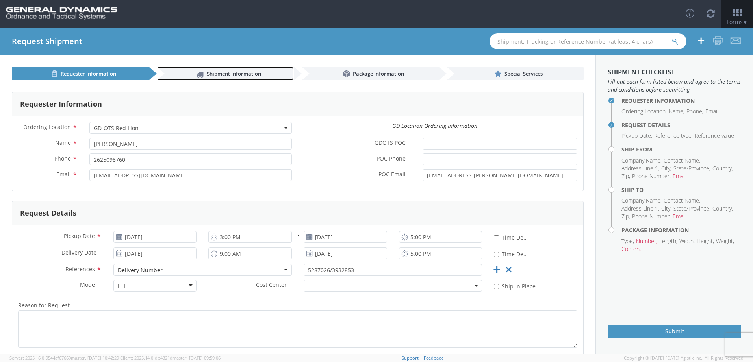
click at [225, 76] on span "Shipment information" at bounding box center [234, 73] width 54 height 7
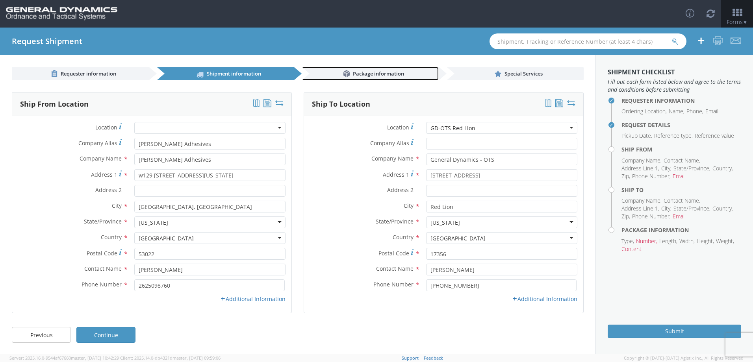
click at [353, 70] on span "Package information" at bounding box center [378, 73] width 51 height 7
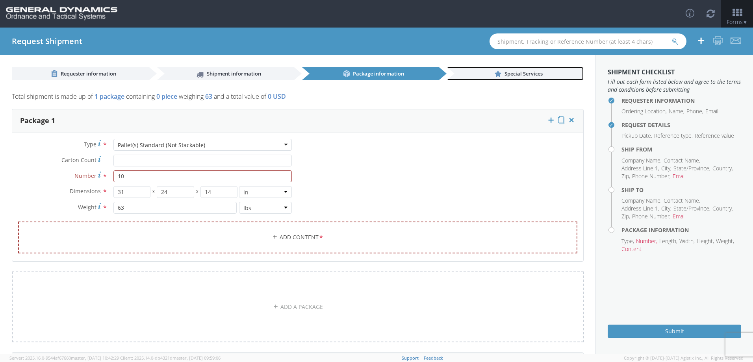
click at [483, 72] on link "Special Services" at bounding box center [514, 73] width 137 height 13
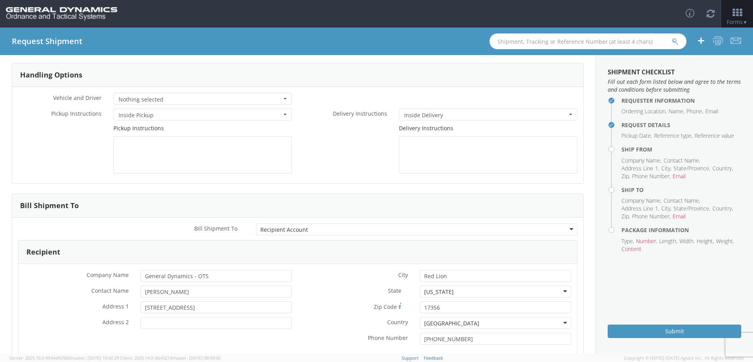
scroll to position [88, 0]
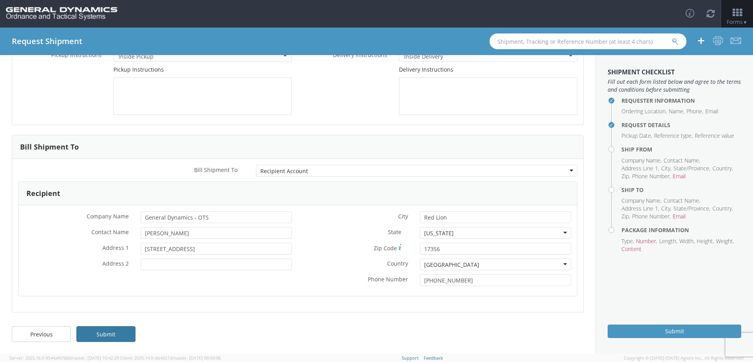
click at [104, 334] on link "Submit" at bounding box center [105, 334] width 59 height 16
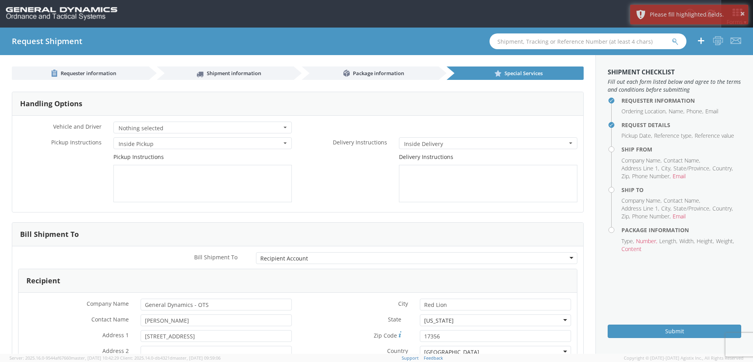
scroll to position [0, 0]
